Goal: Check status: Check status

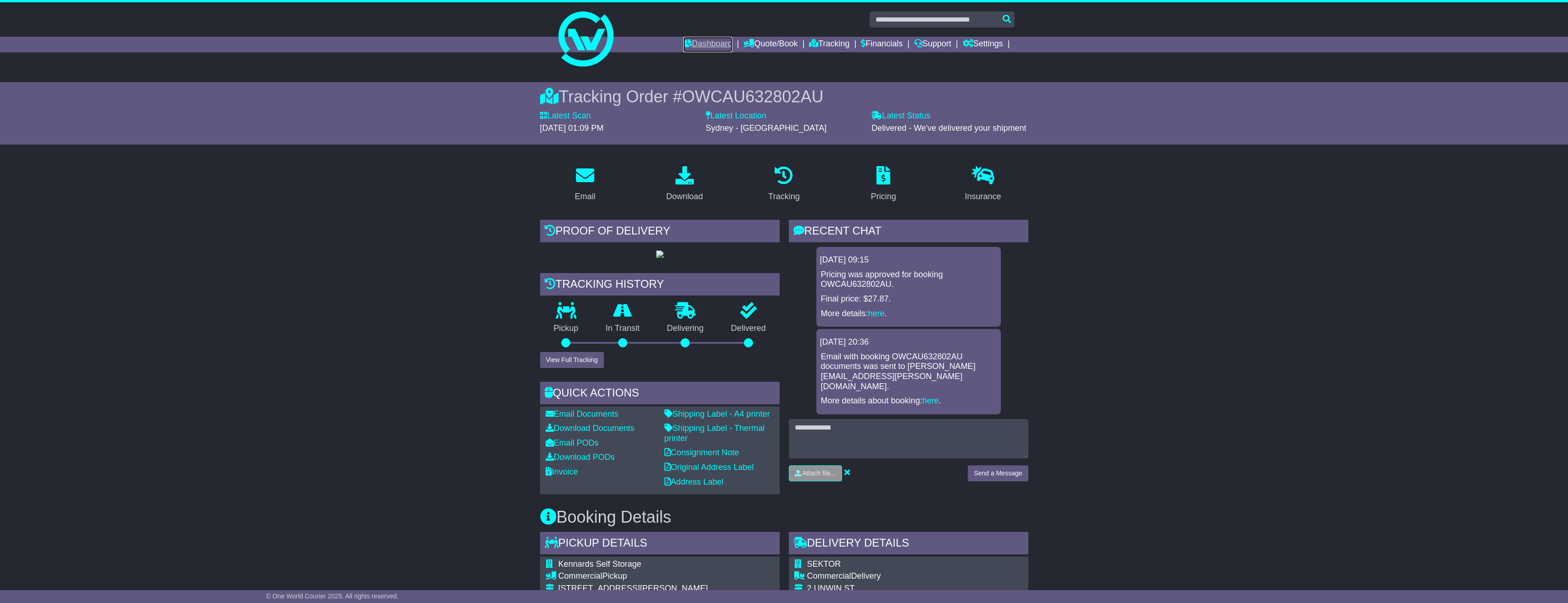
click at [694, 40] on link "Dashboard" at bounding box center [708, 44] width 49 height 16
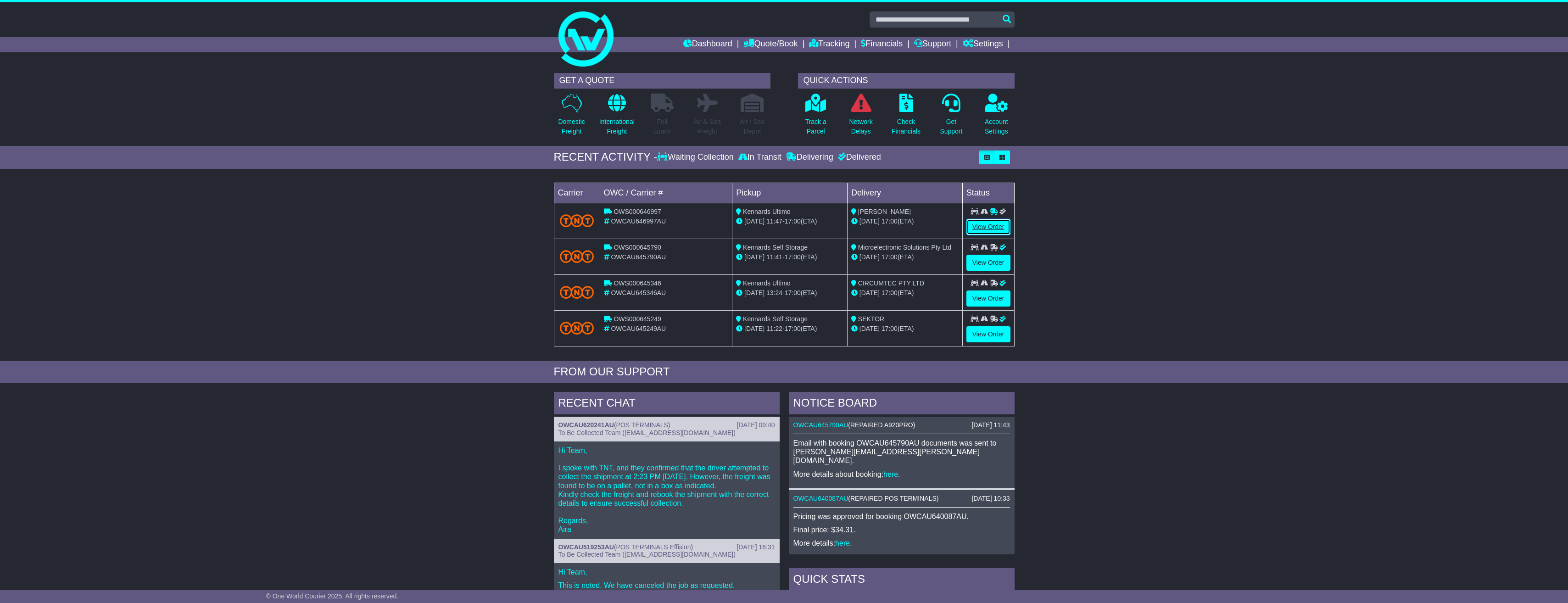
click at [1004, 226] on link "View Order" at bounding box center [989, 227] width 44 height 16
